Goal: Check status: Check status

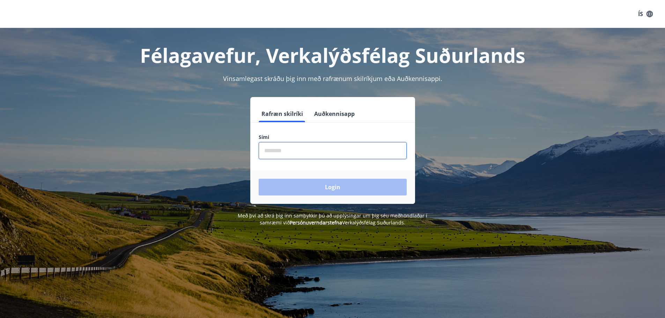
click at [327, 148] on input "phone" at bounding box center [333, 150] width 148 height 17
type input "********"
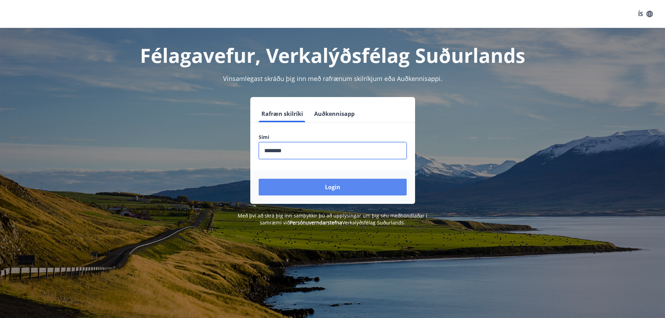
click at [309, 187] on button "Login" at bounding box center [333, 187] width 148 height 17
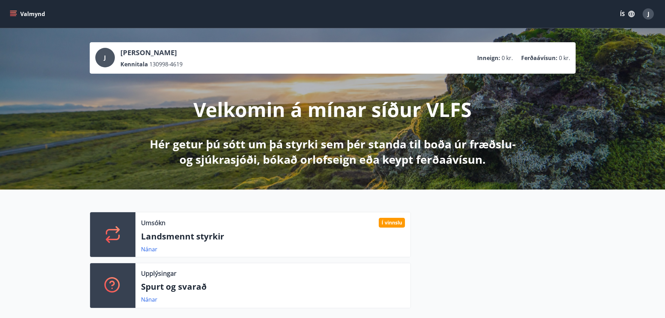
click at [17, 12] on button "Valmynd" at bounding box center [27, 14] width 39 height 13
click at [629, 13] on icon "button" at bounding box center [632, 14] width 8 height 8
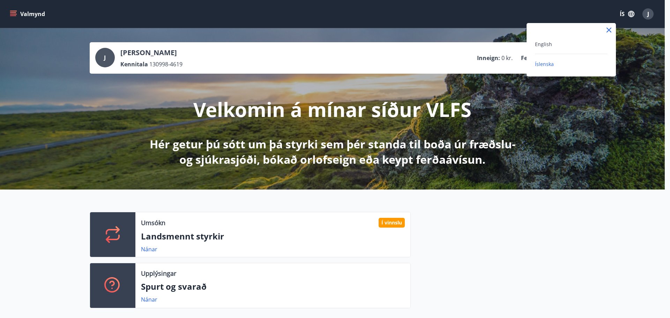
click at [575, 48] on div "English" at bounding box center [571, 44] width 73 height 8
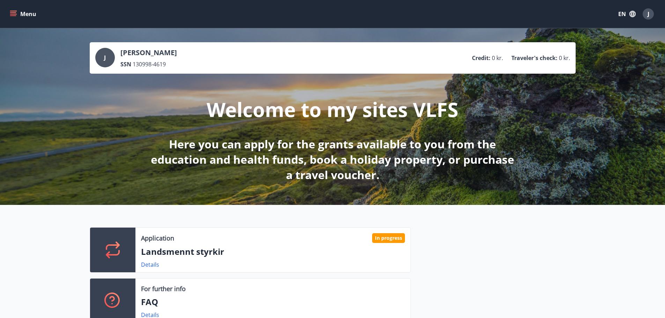
click at [15, 9] on button "Menu" at bounding box center [23, 14] width 31 height 13
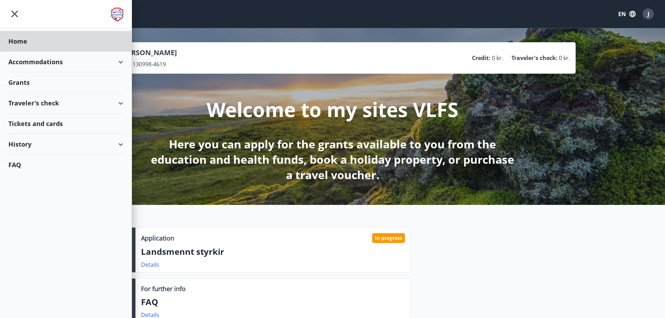
click at [61, 52] on div "Grants" at bounding box center [65, 41] width 115 height 21
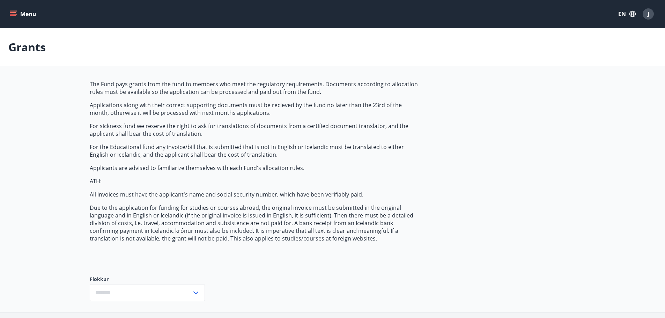
type input "***"
click at [36, 19] on button "Menu" at bounding box center [23, 14] width 31 height 13
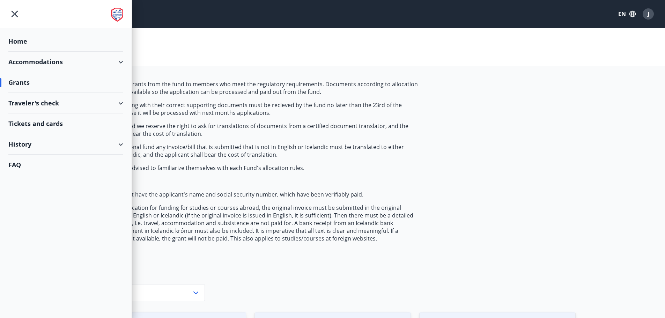
click at [75, 142] on div "History" at bounding box center [65, 144] width 115 height 21
click at [56, 238] on div "Grant history" at bounding box center [66, 235] width 104 height 15
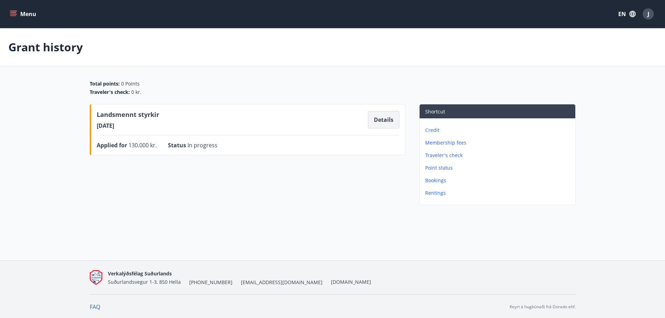
click at [380, 119] on button "Details" at bounding box center [383, 119] width 31 height 17
